Goal: Task Accomplishment & Management: Use online tool/utility

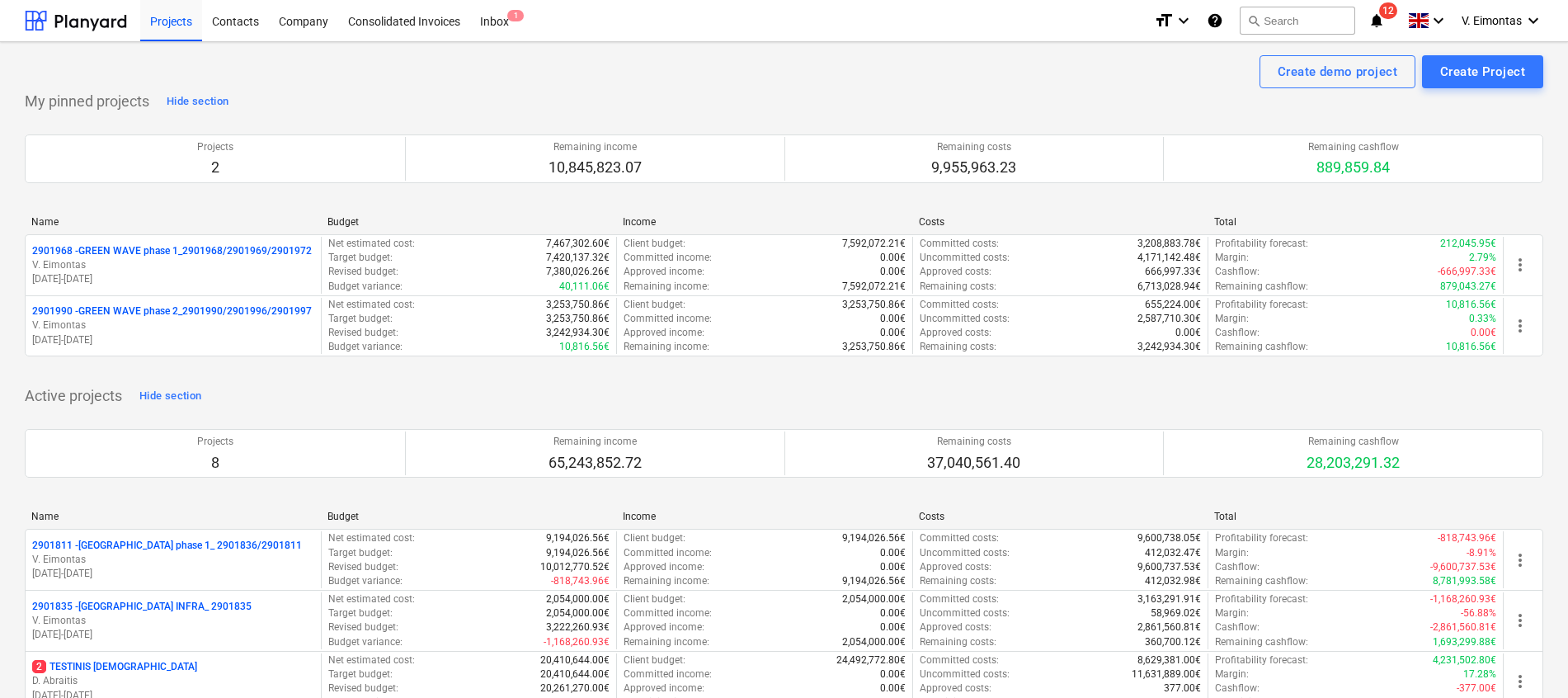
click at [1318, 11] on div "Project fetching failed" at bounding box center [1337, 17] width 445 height 34
click at [1315, 15] on button "search Search" at bounding box center [1297, 21] width 115 height 28
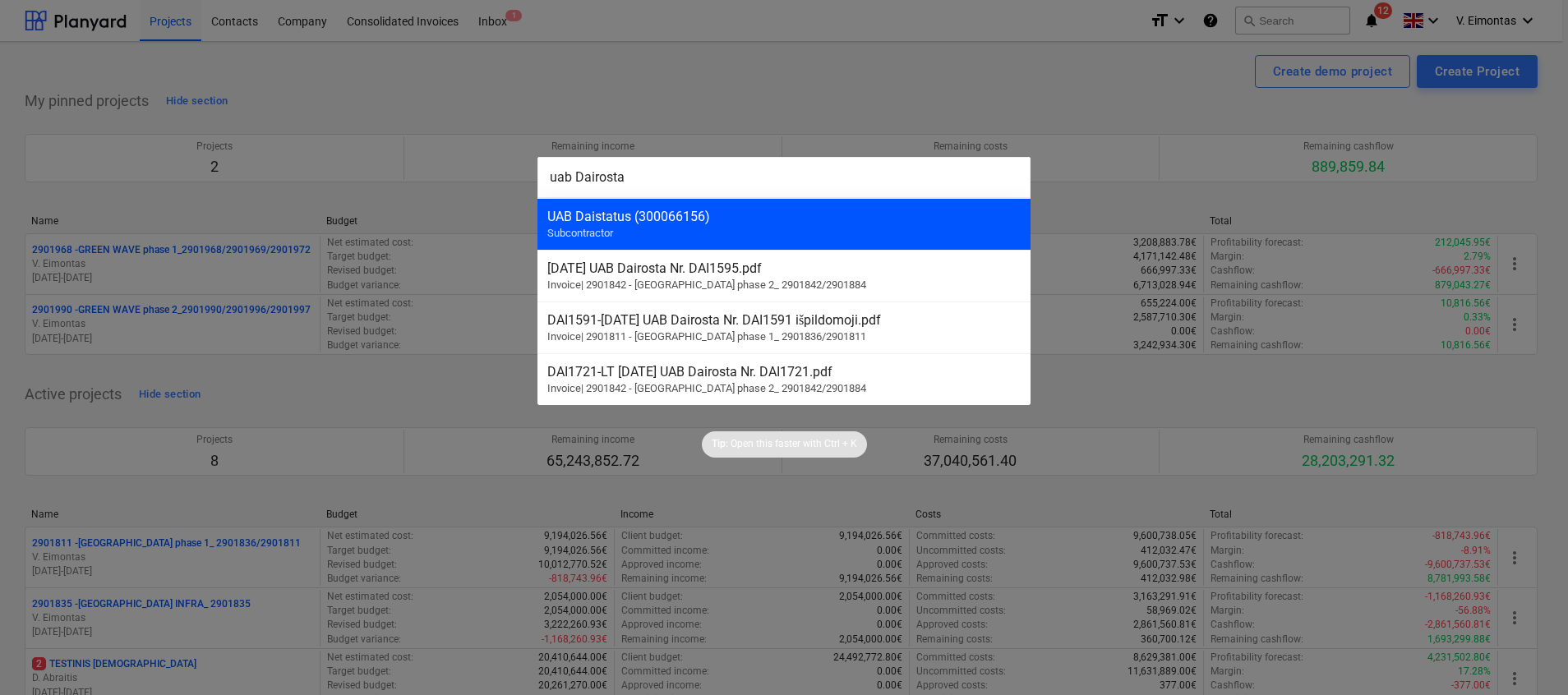
type input "uab Dairosta"
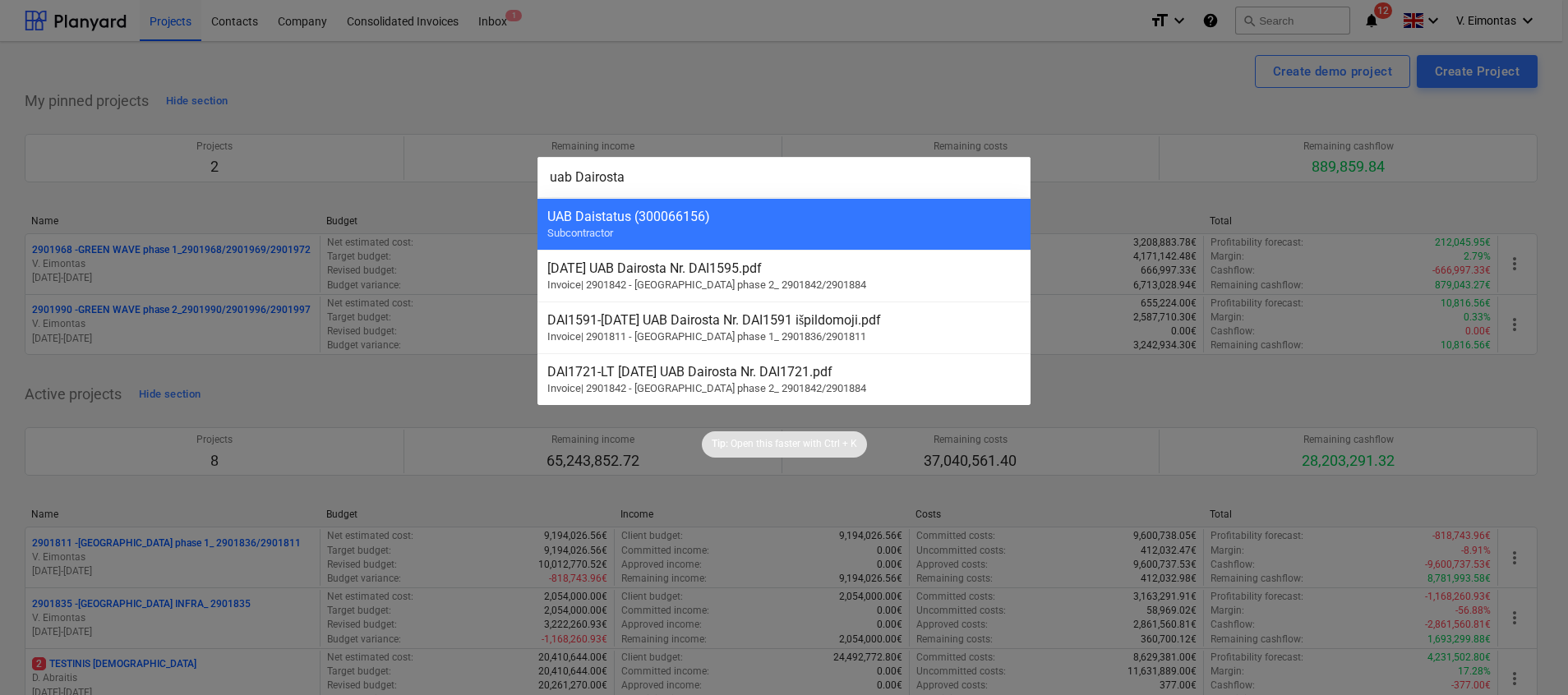
click at [554, 231] on span "Subcontractor" at bounding box center [579, 233] width 66 height 12
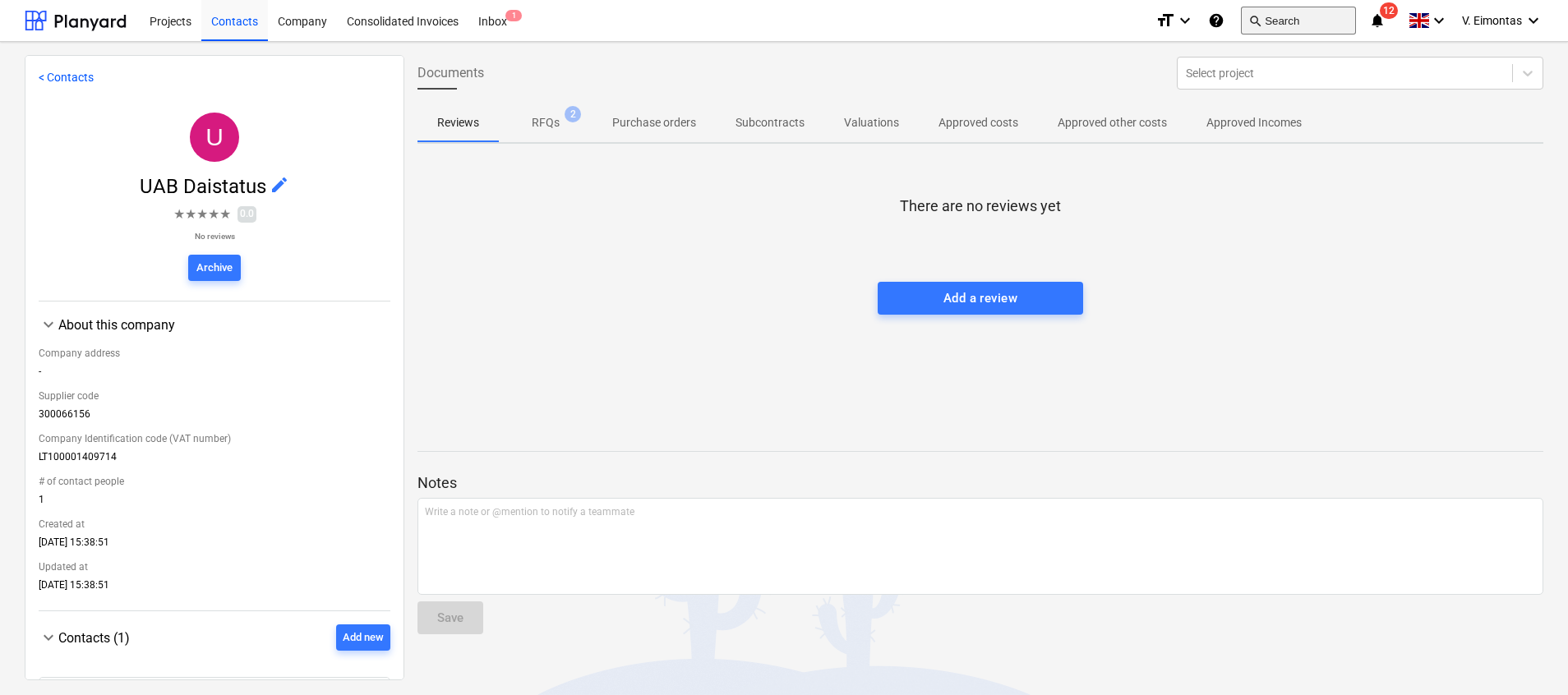
click at [1268, 19] on button "search Search" at bounding box center [1298, 21] width 115 height 28
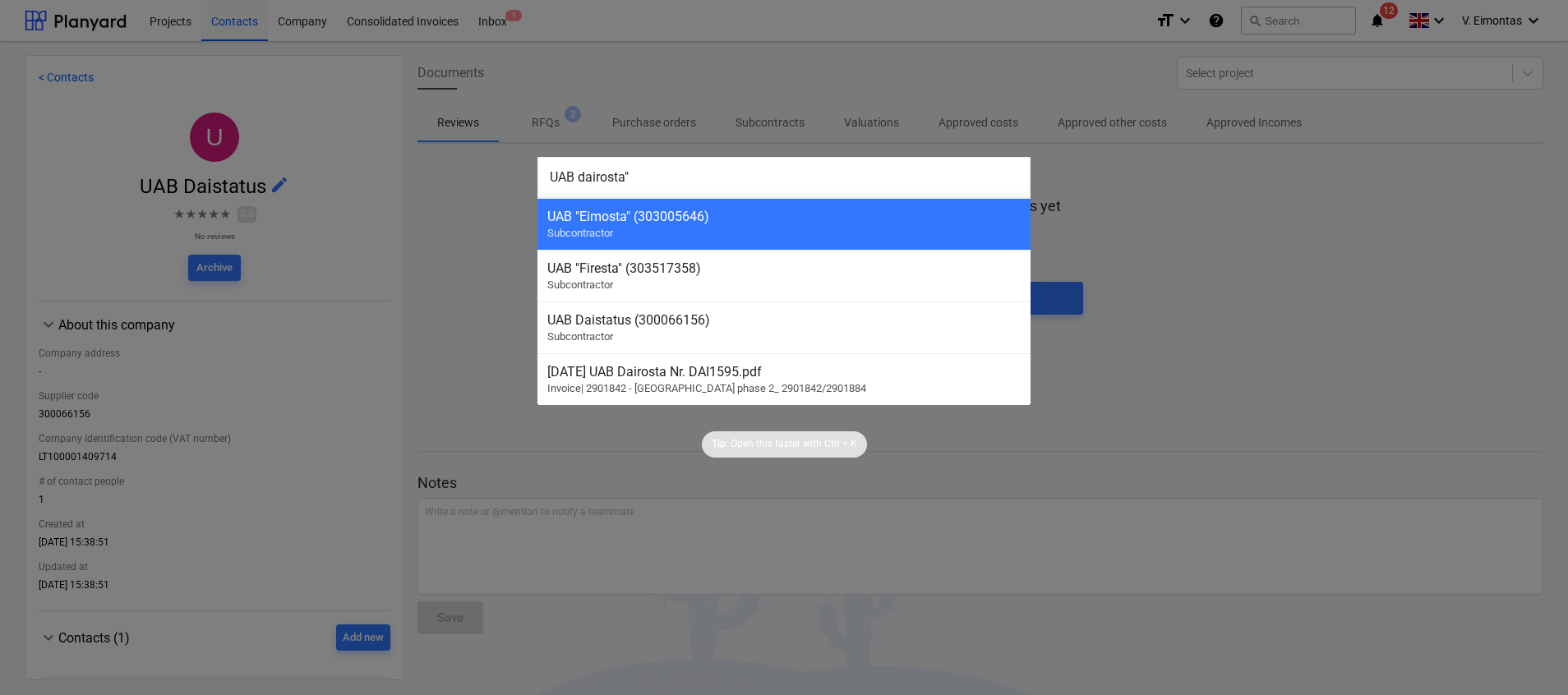
click at [576, 177] on input "UAB dairosta"" at bounding box center [784, 177] width 493 height 41
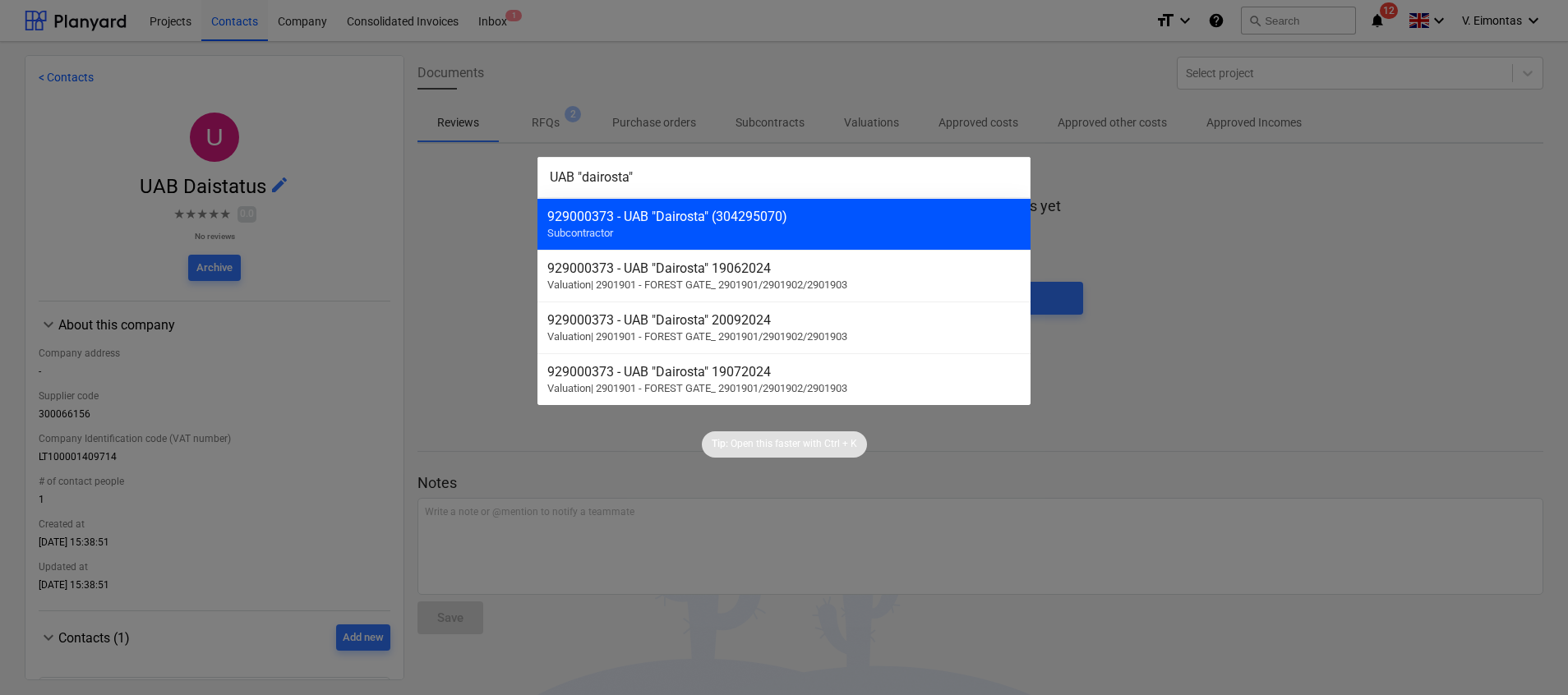
type input "UAB "dairosta""
click at [619, 219] on div "929000373 - UAB "Dairosta" (304295070)" at bounding box center [783, 217] width 473 height 15
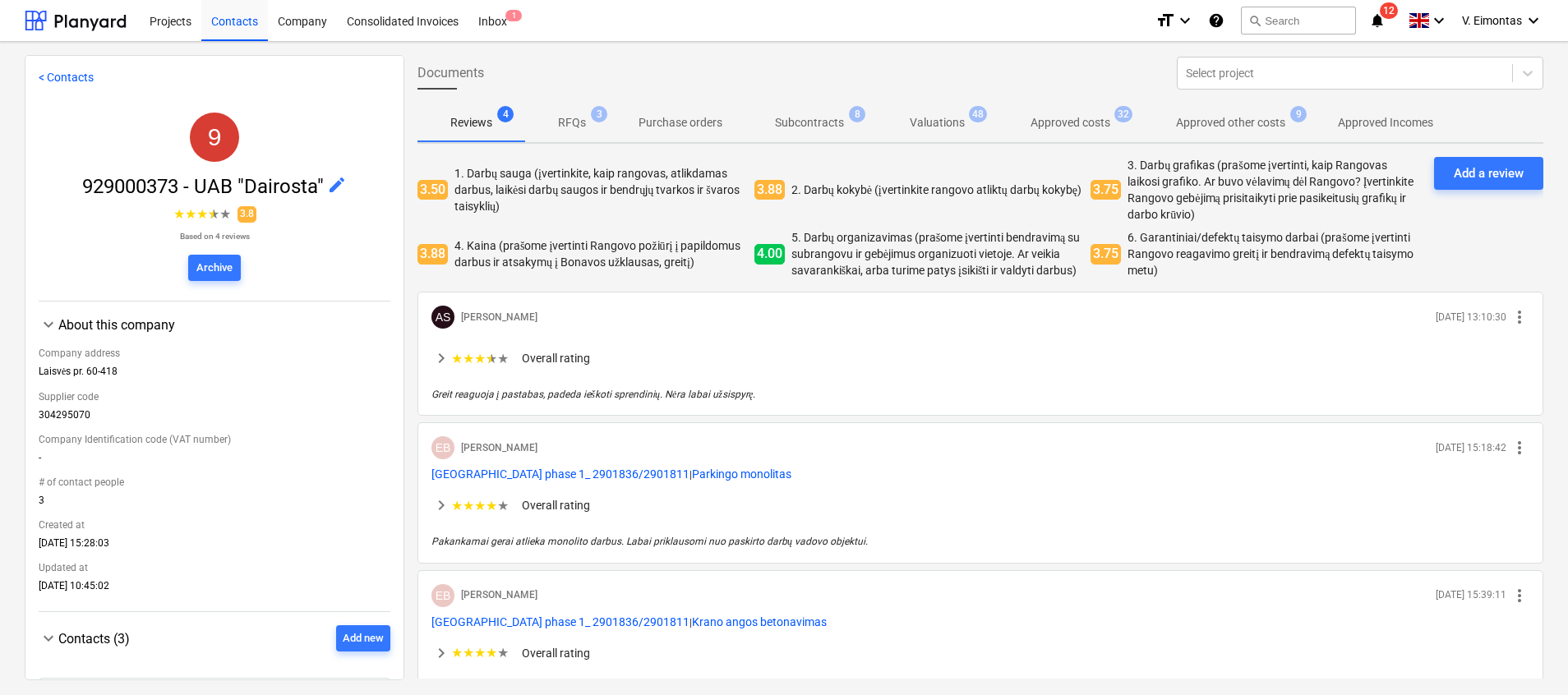
click at [798, 133] on span "Subcontracts 8" at bounding box center [809, 122] width 134 height 30
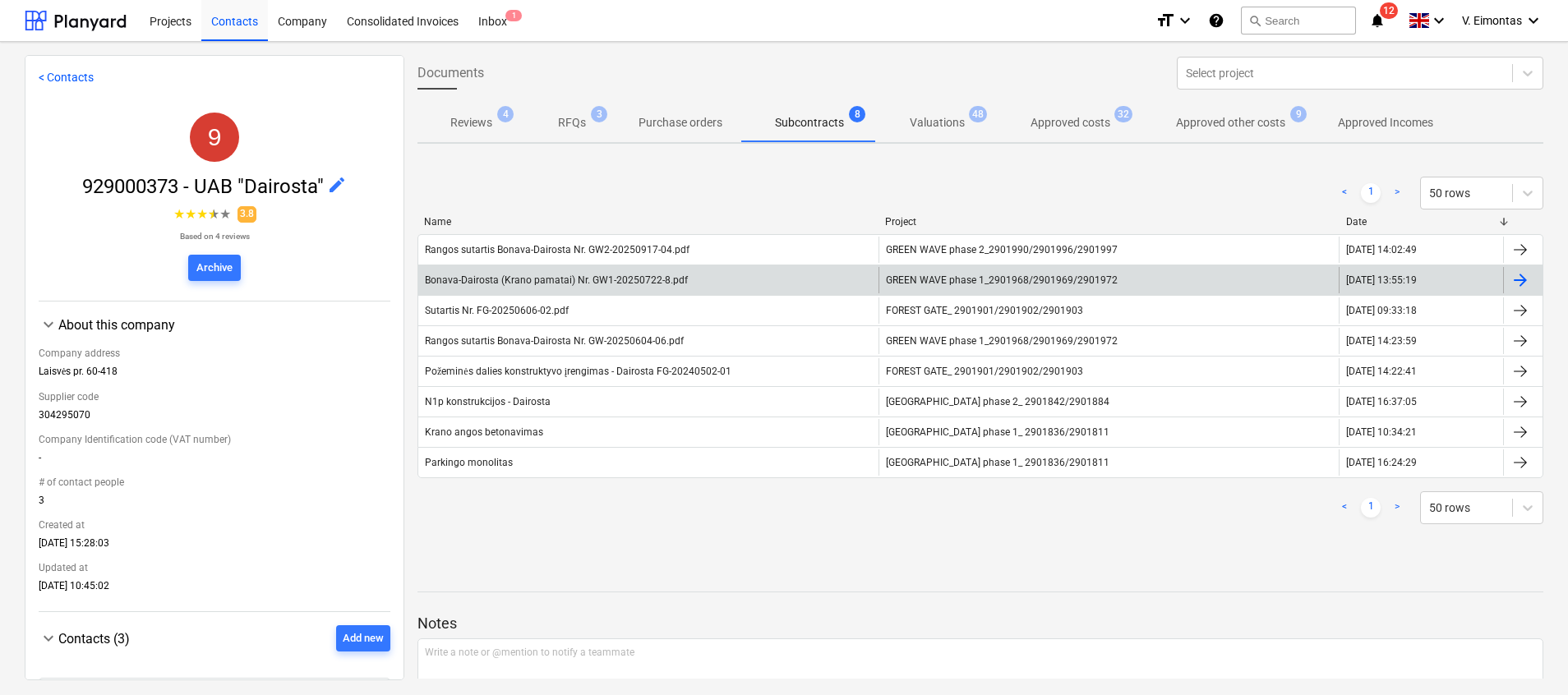
click at [1074, 282] on span "GREEN WAVE phase 1_2901968/2901969/2901972" at bounding box center [1001, 280] width 232 height 11
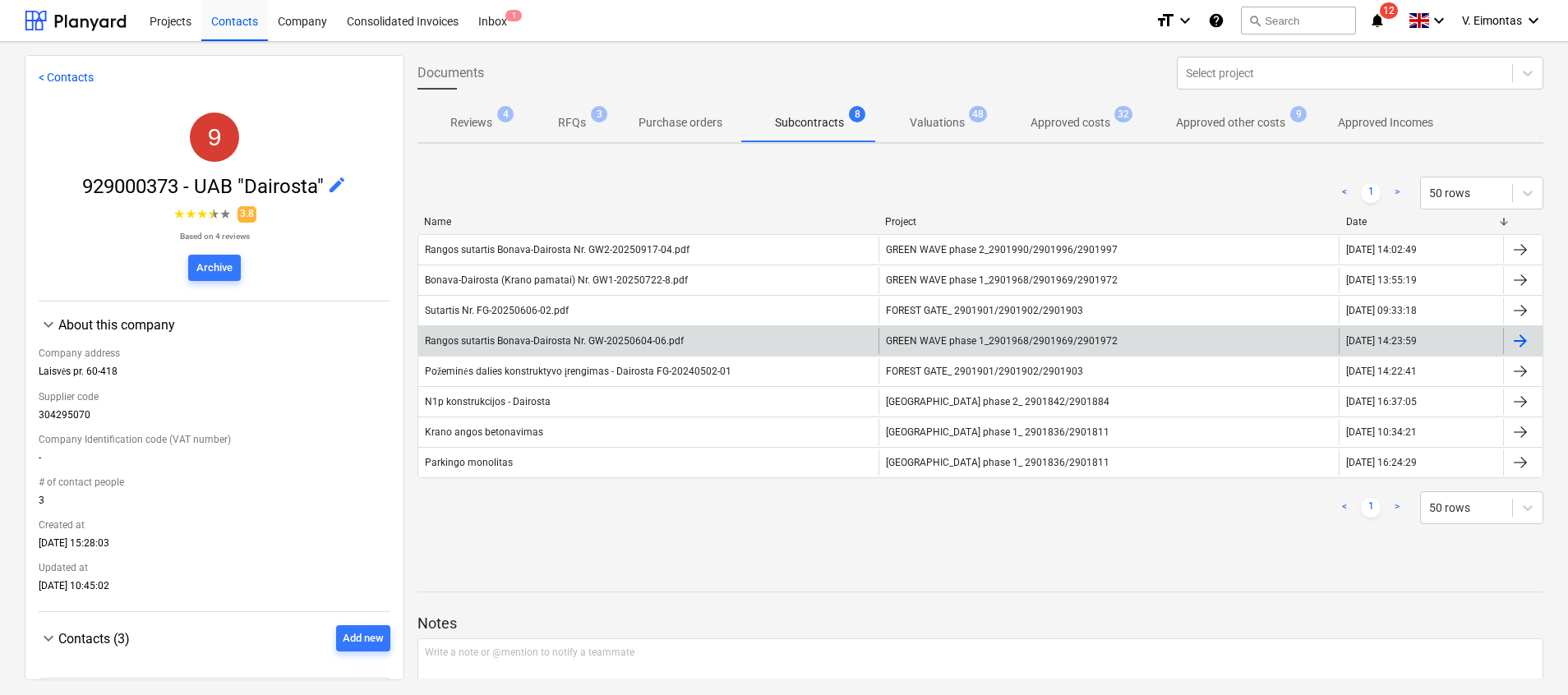
click at [808, 336] on div "Rangos sutartis Bonava-Dairosta Nr. GW-20250604-06.pdf" at bounding box center [649, 341] width 460 height 27
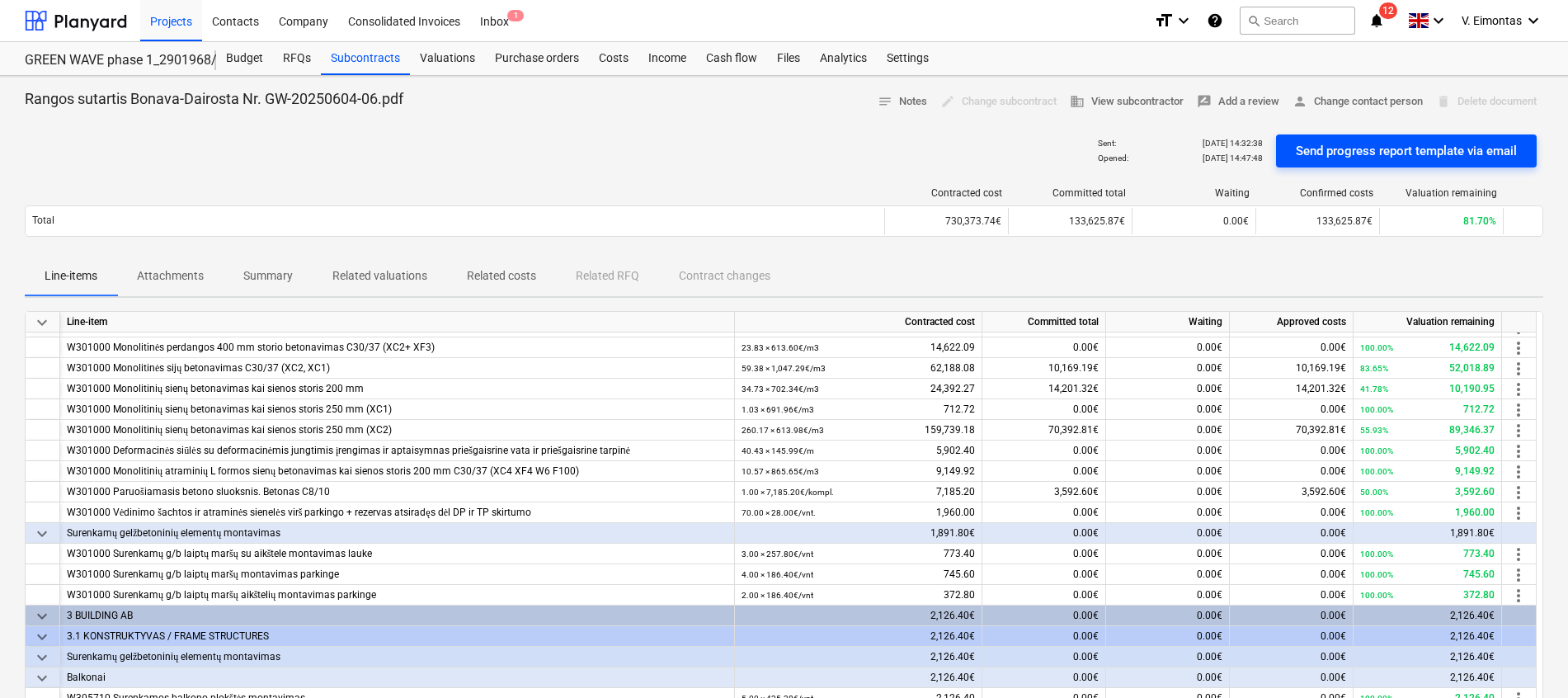
click at [1350, 150] on div "Send progress report template via email" at bounding box center [1406, 150] width 221 height 21
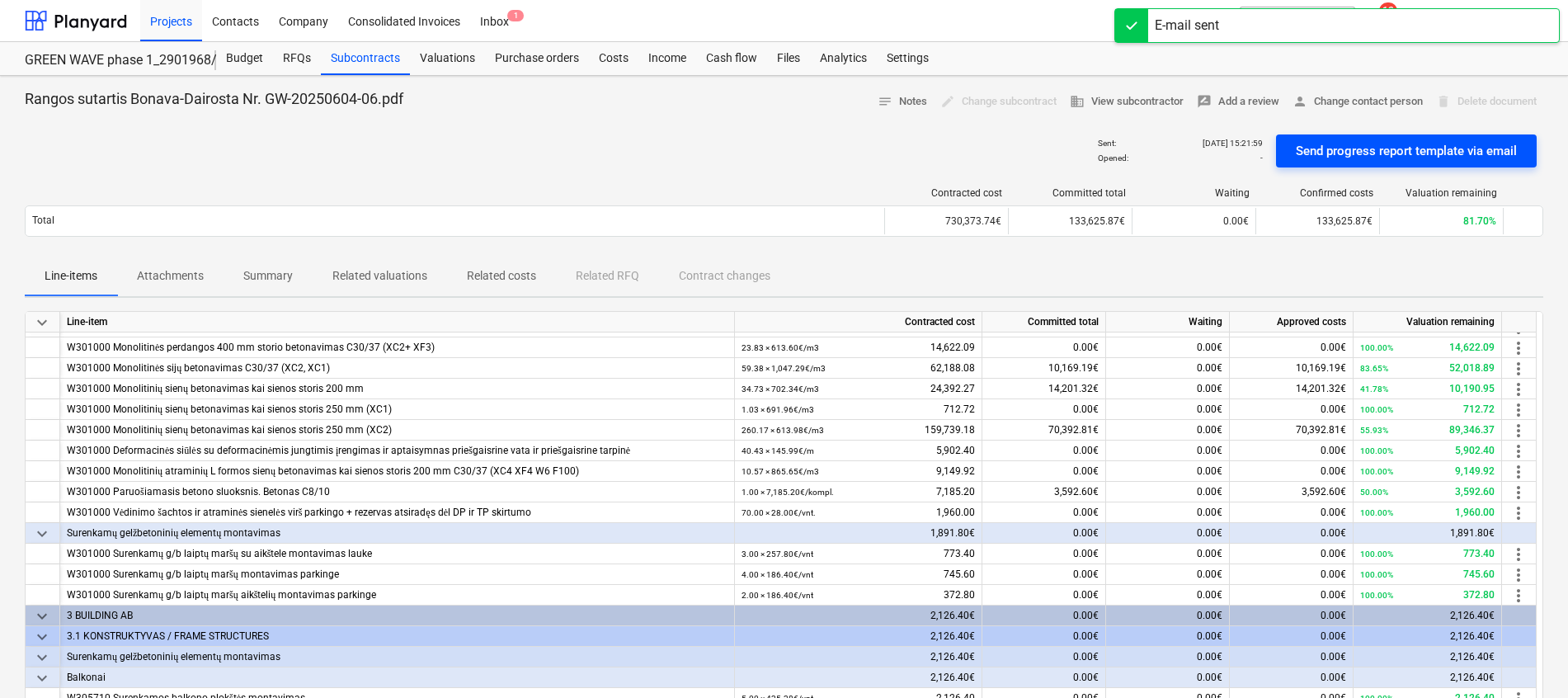
click at [1385, 152] on div "Send progress report template via email" at bounding box center [1406, 150] width 221 height 21
click at [849, 135] on div "Sent : 19.09.2025 15:22:04 Opened : - Send progress report template via email" at bounding box center [784, 151] width 1519 height 46
